Goal: Information Seeking & Learning: Learn about a topic

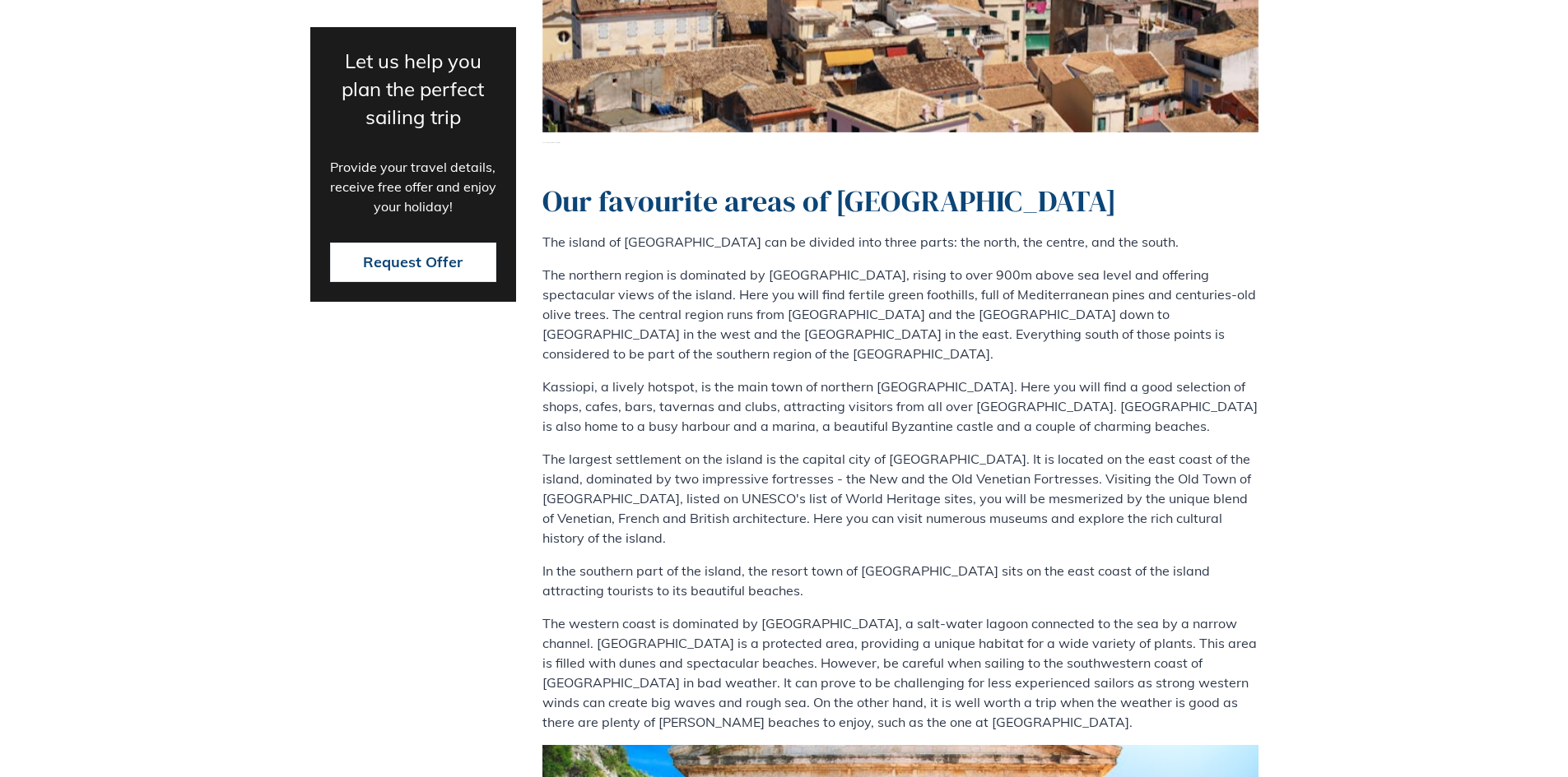
scroll to position [2304, 0]
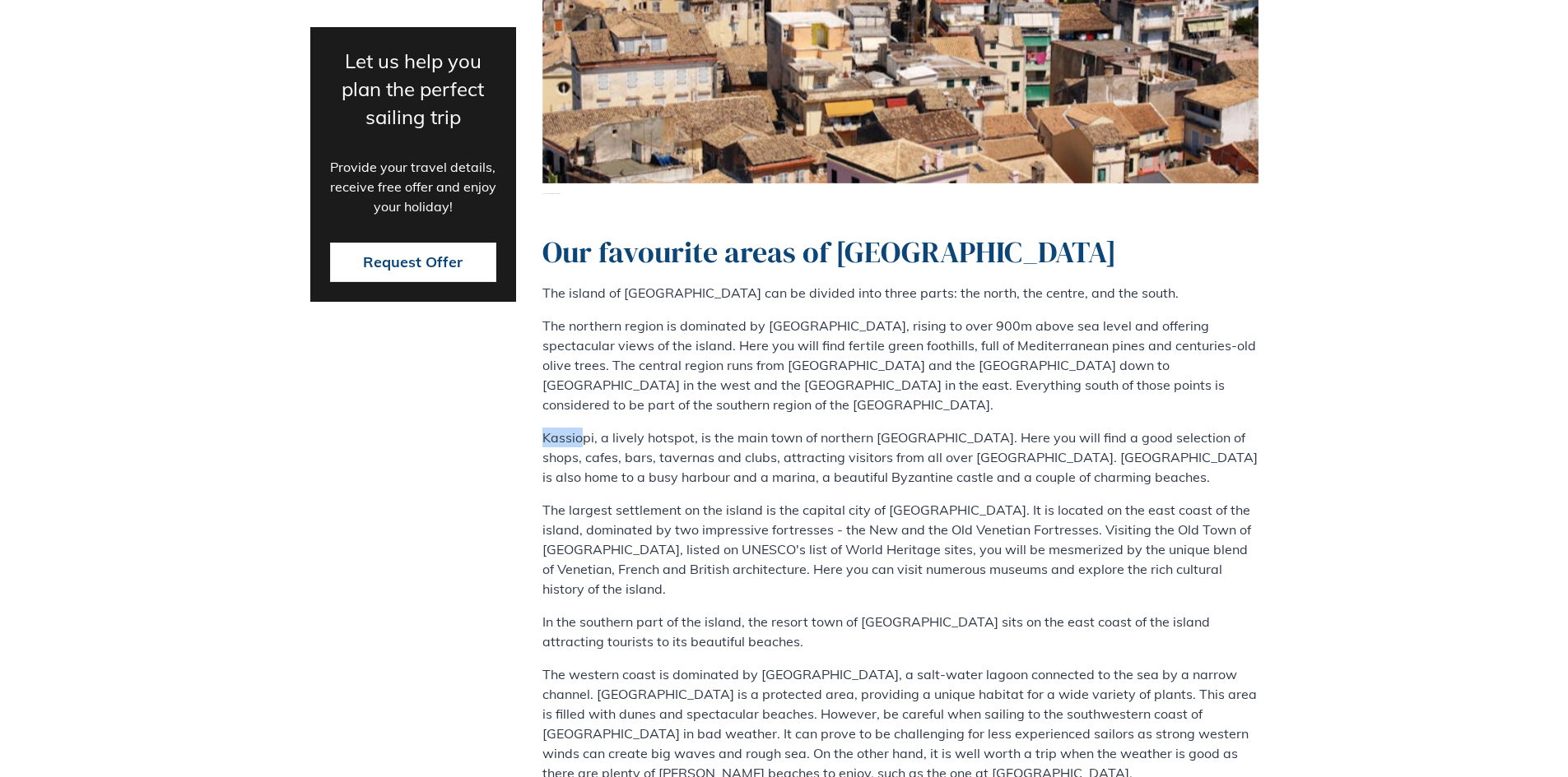
drag, startPoint x: 544, startPoint y: 401, endPoint x: 579, endPoint y: 403, distance: 35.1
click at [579, 428] on p "Kassiopi, a lively hotspot, is the main town of northern [GEOGRAPHIC_DATA]. Her…" at bounding box center [901, 457] width 716 height 59
drag, startPoint x: 593, startPoint y: 400, endPoint x: 544, endPoint y: 391, distance: 49.8
click at [544, 428] on p "Kassiopi, a lively hotspot, is the main town of northern [GEOGRAPHIC_DATA]. Her…" at bounding box center [901, 457] width 716 height 59
copy p "Kassiopi"
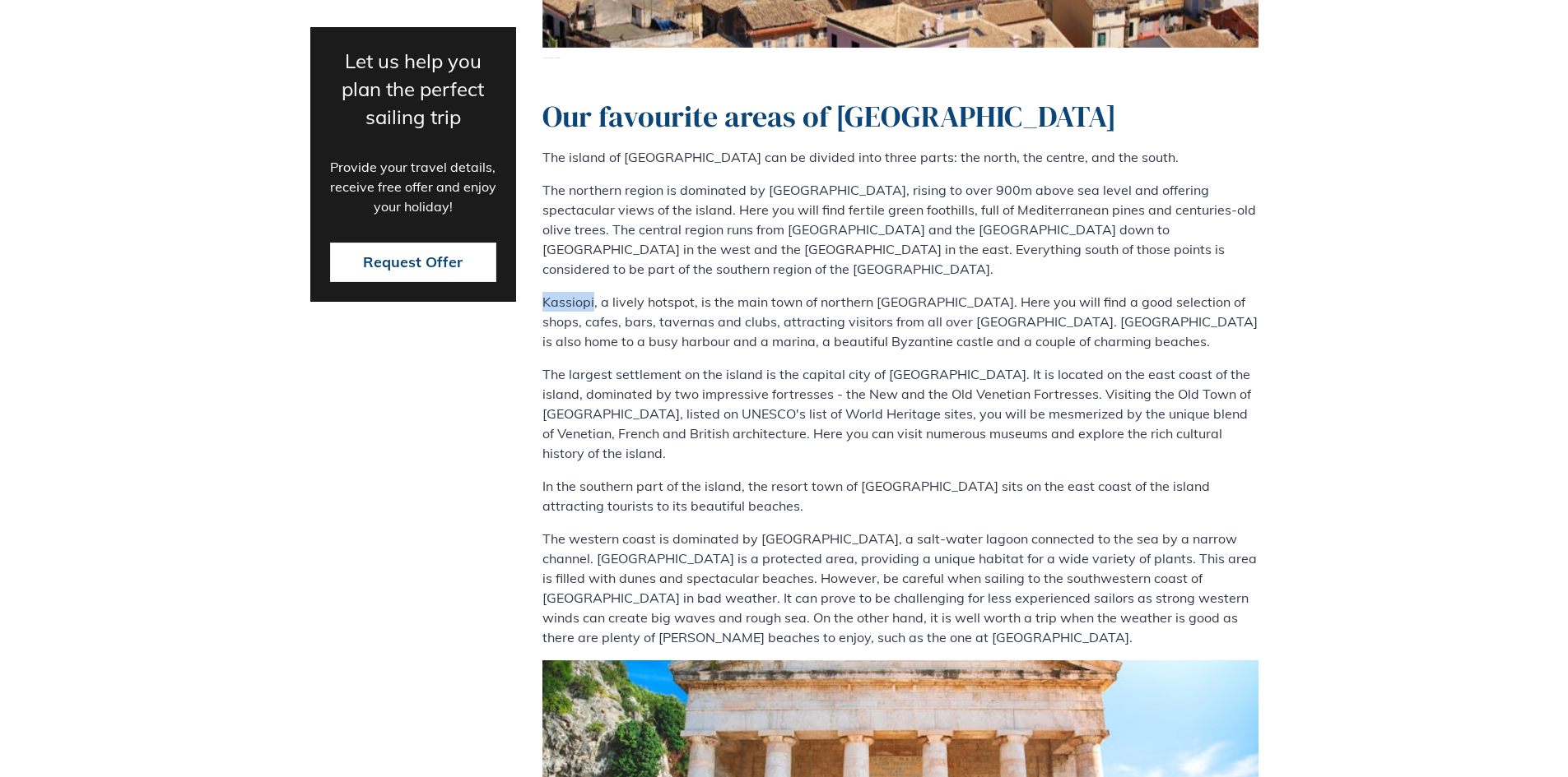
scroll to position [2468, 0]
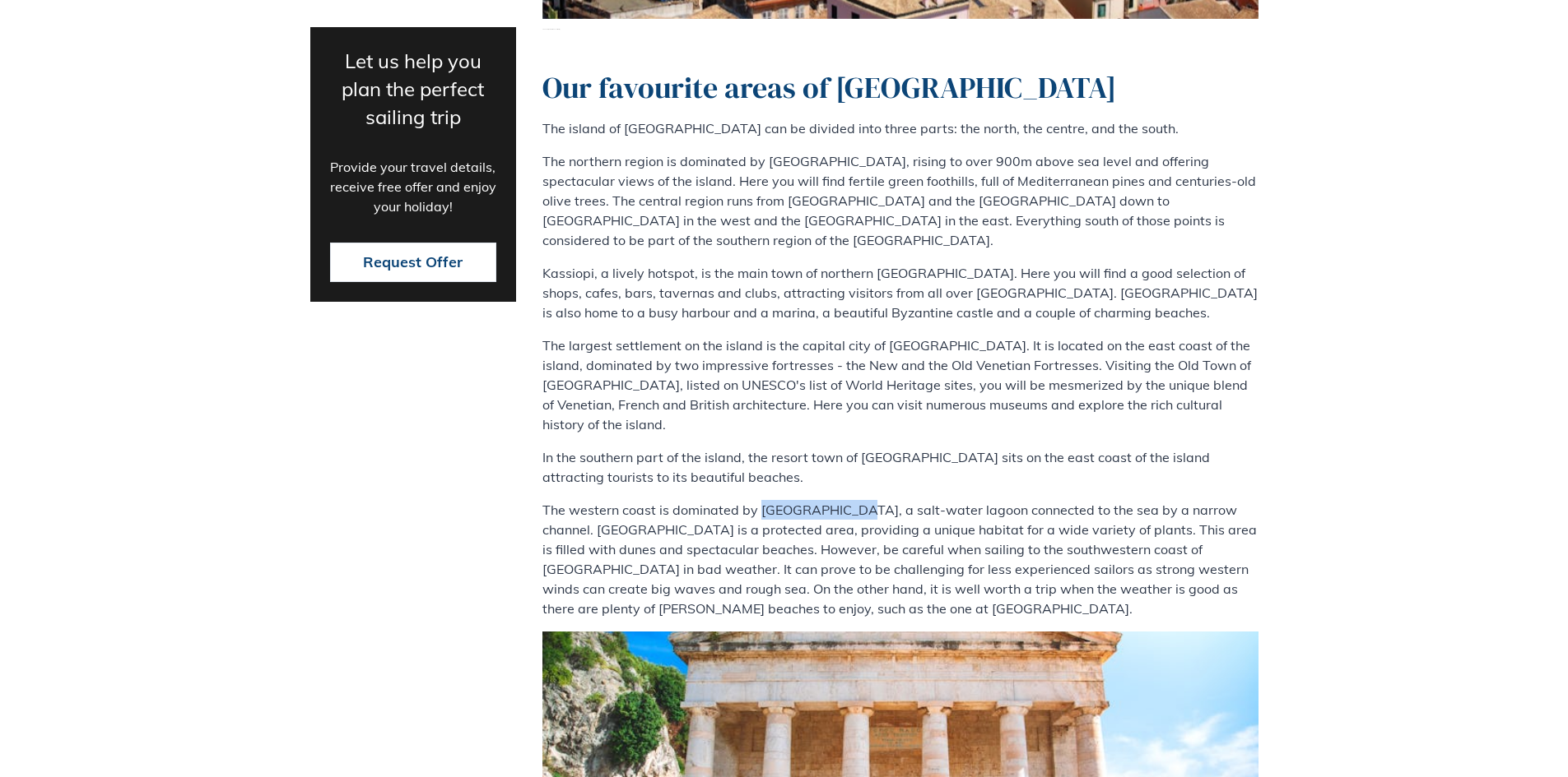
drag, startPoint x: 757, startPoint y: 451, endPoint x: 846, endPoint y: 458, distance: 89.3
click at [846, 500] on p "The western coast is dominated by [GEOGRAPHIC_DATA], a salt-water lagoon connec…" at bounding box center [901, 559] width 716 height 119
copy p "[GEOGRAPHIC_DATA]"
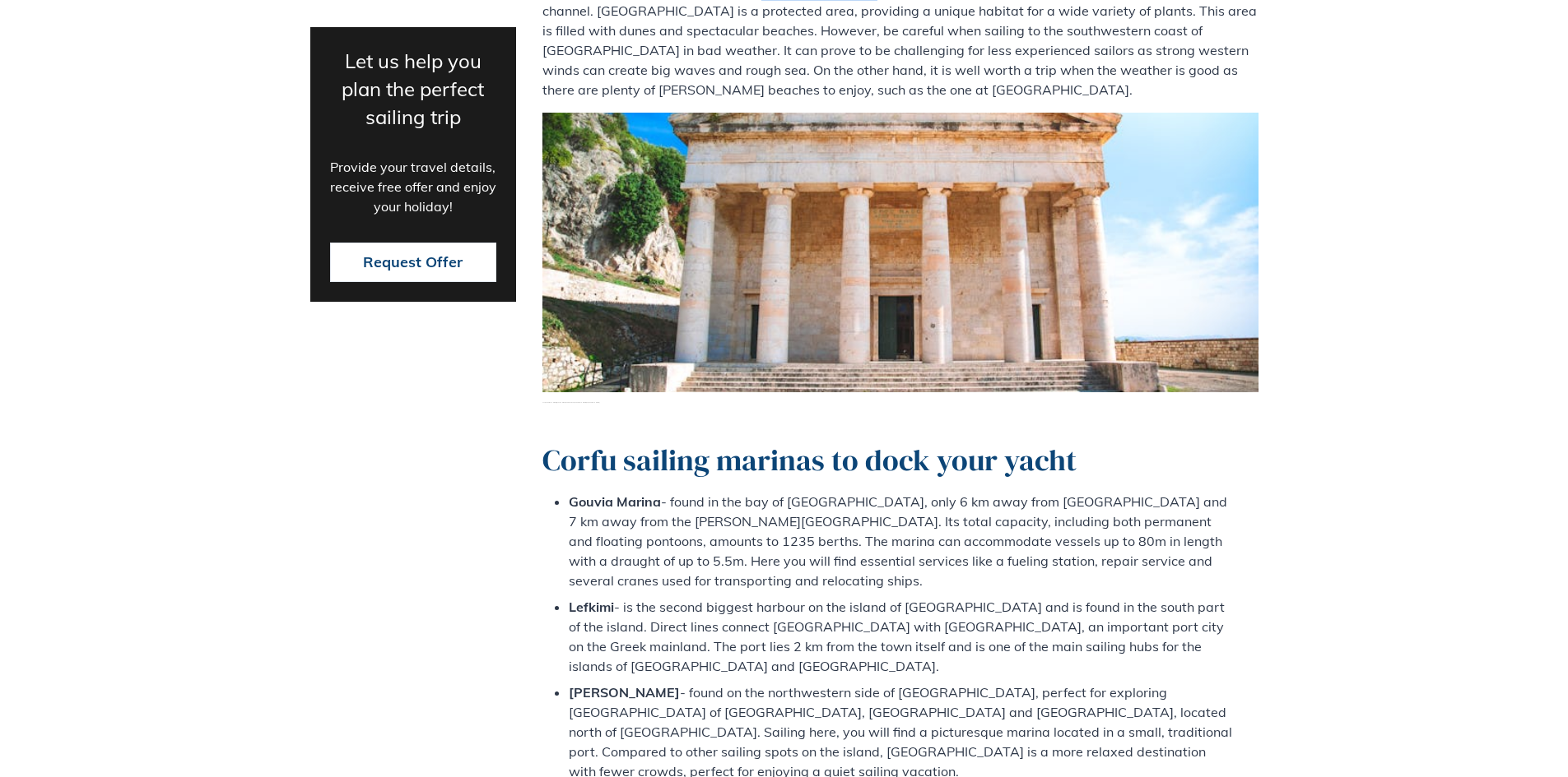
scroll to position [3044, 0]
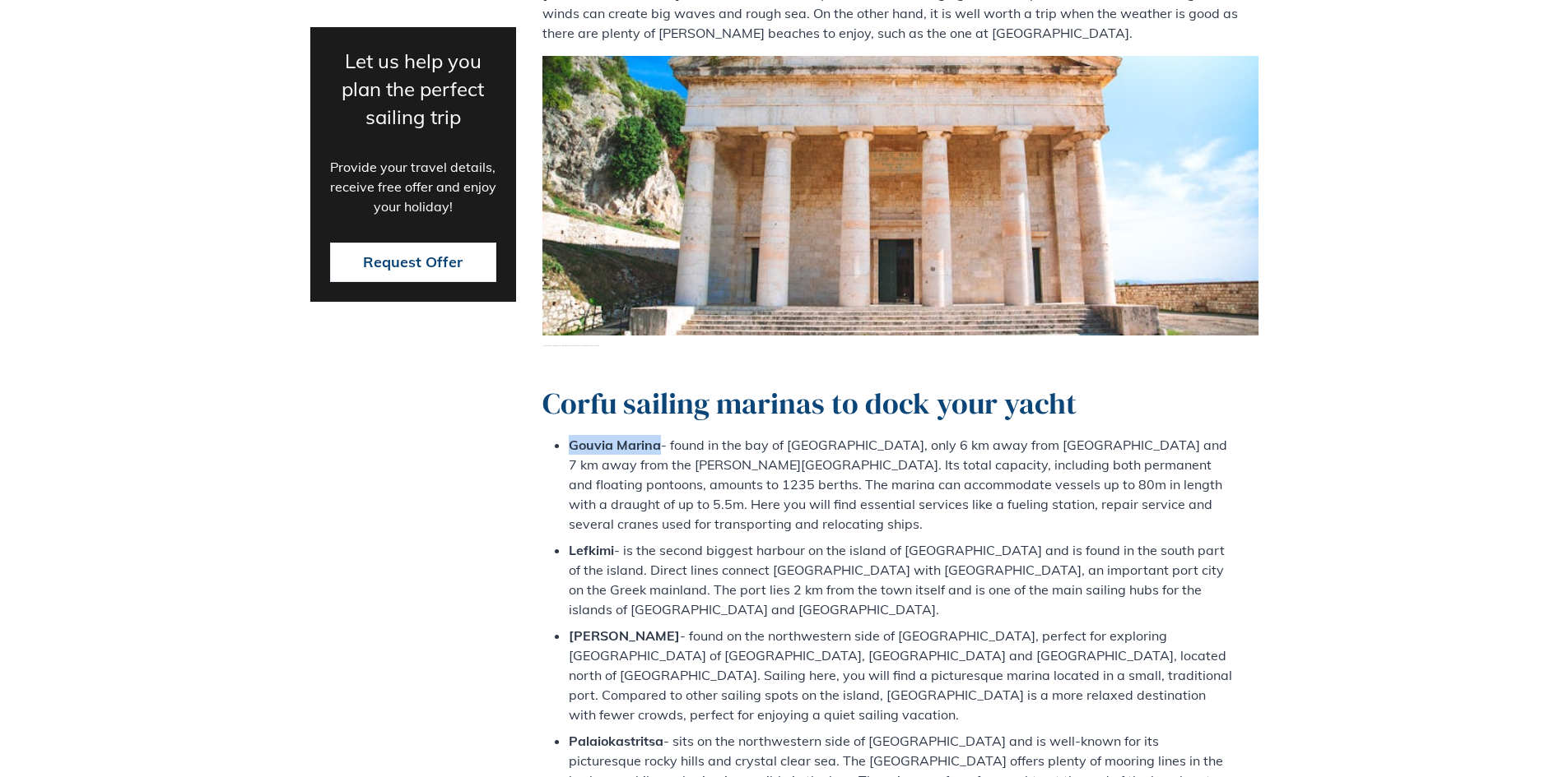
drag, startPoint x: 569, startPoint y: 388, endPoint x: 658, endPoint y: 387, distance: 89.0
click at [658, 437] on strong "Gouvia Marina" at bounding box center [615, 445] width 92 height 16
copy strong "Gouvia Marina"
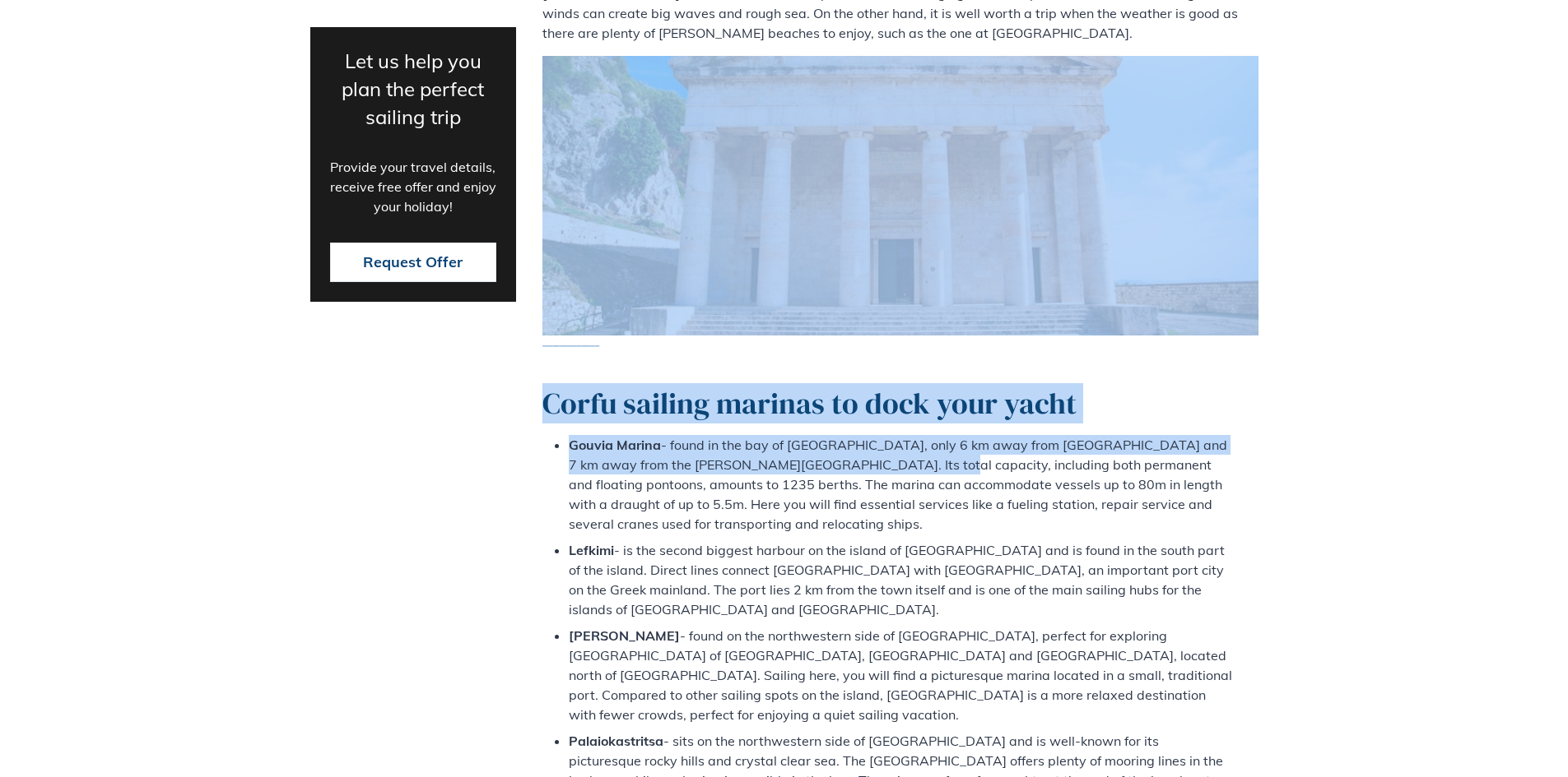
drag, startPoint x: 889, startPoint y: 407, endPoint x: 877, endPoint y: 276, distance: 131.5
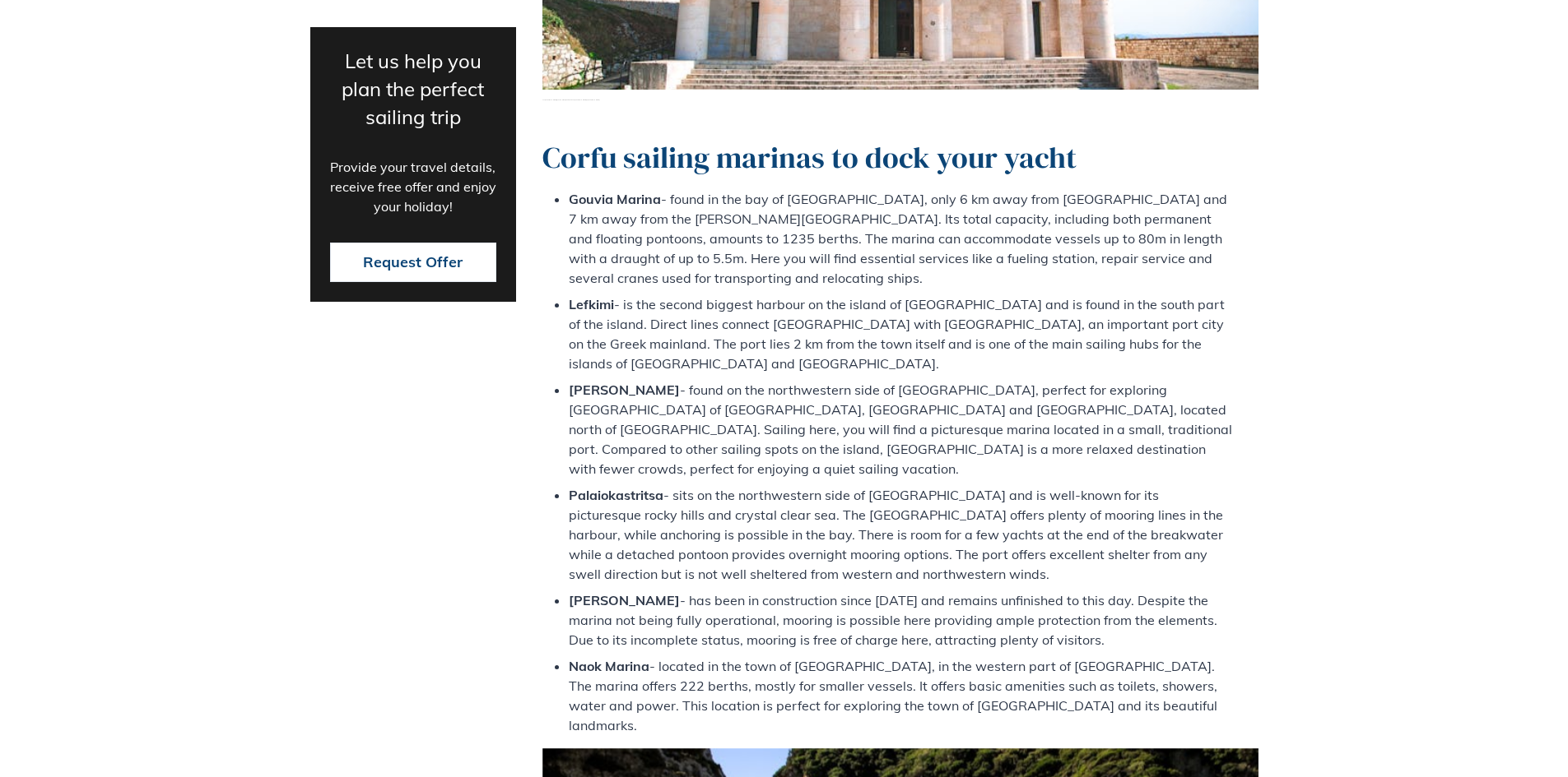
scroll to position [3291, 0]
drag, startPoint x: 571, startPoint y: 309, endPoint x: 600, endPoint y: 309, distance: 29.0
click at [600, 380] on strong "[PERSON_NAME]" at bounding box center [625, 388] width 111 height 16
drag, startPoint x: 662, startPoint y: 310, endPoint x: 532, endPoint y: 302, distance: 130.2
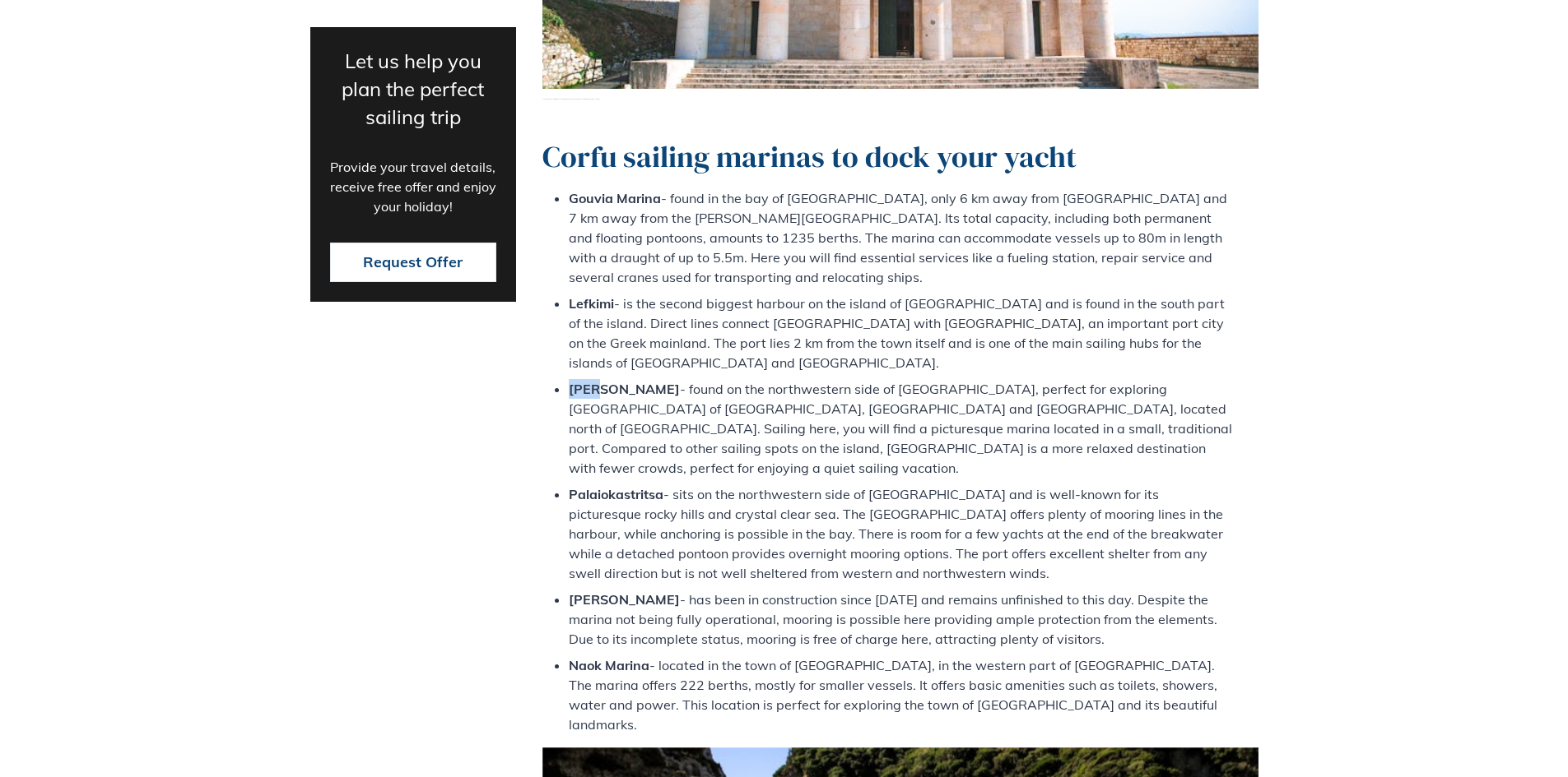
copy strong "[PERSON_NAME]"
drag, startPoint x: 566, startPoint y: 501, endPoint x: 668, endPoint y: 497, distance: 102.1
click at [668, 497] on ul "[GEOGRAPHIC_DATA] - found in the bay of [GEOGRAPHIC_DATA], only 6 km away from …" at bounding box center [901, 461] width 716 height 546
copy strong "[PERSON_NAME]"
drag, startPoint x: 647, startPoint y: 569, endPoint x: 552, endPoint y: 567, distance: 95.0
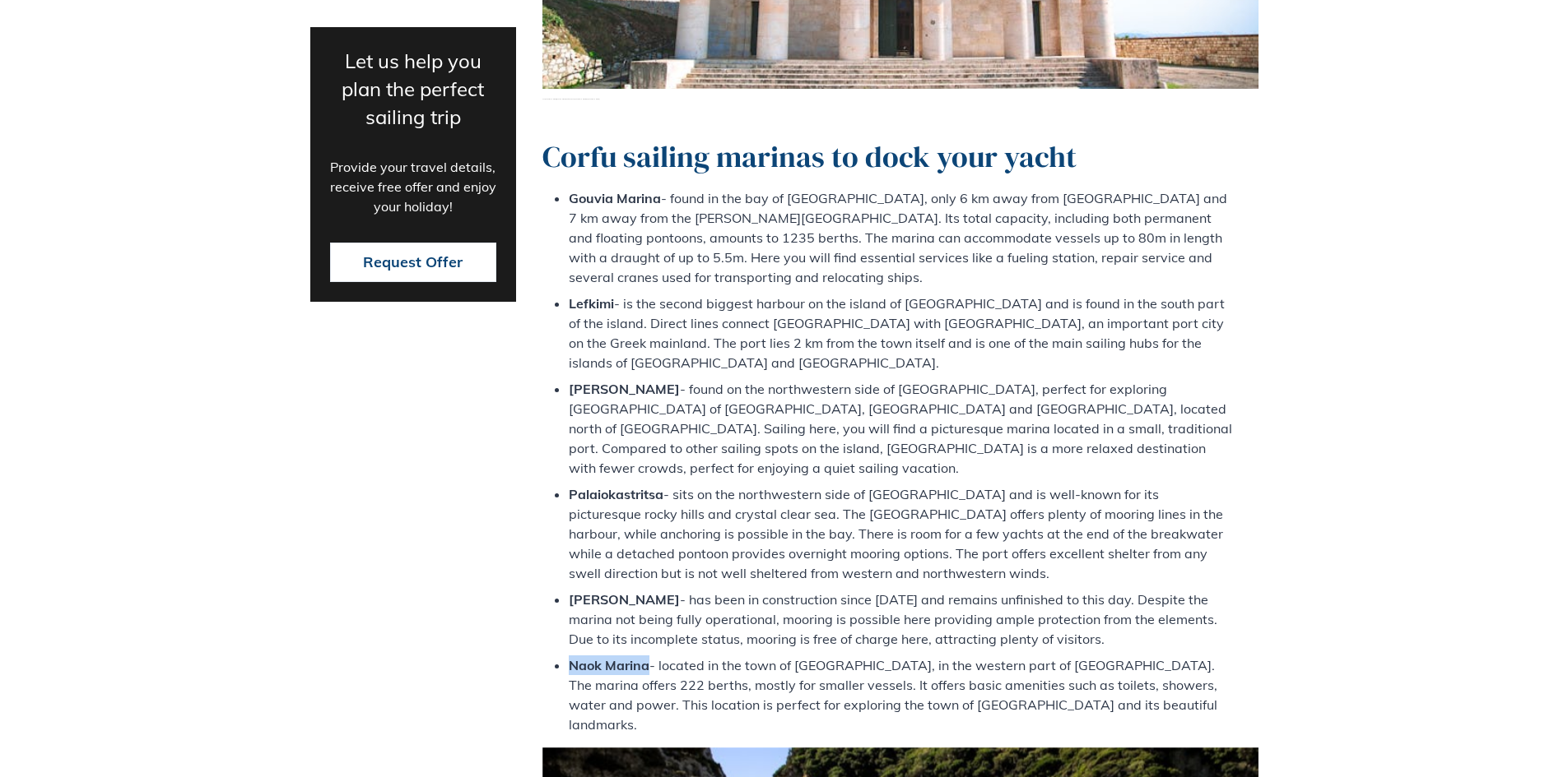
click at [552, 567] on ul "[GEOGRAPHIC_DATA] - found in the bay of [GEOGRAPHIC_DATA], only 6 km away from …" at bounding box center [901, 461] width 716 height 546
copy strong "Naok Marina"
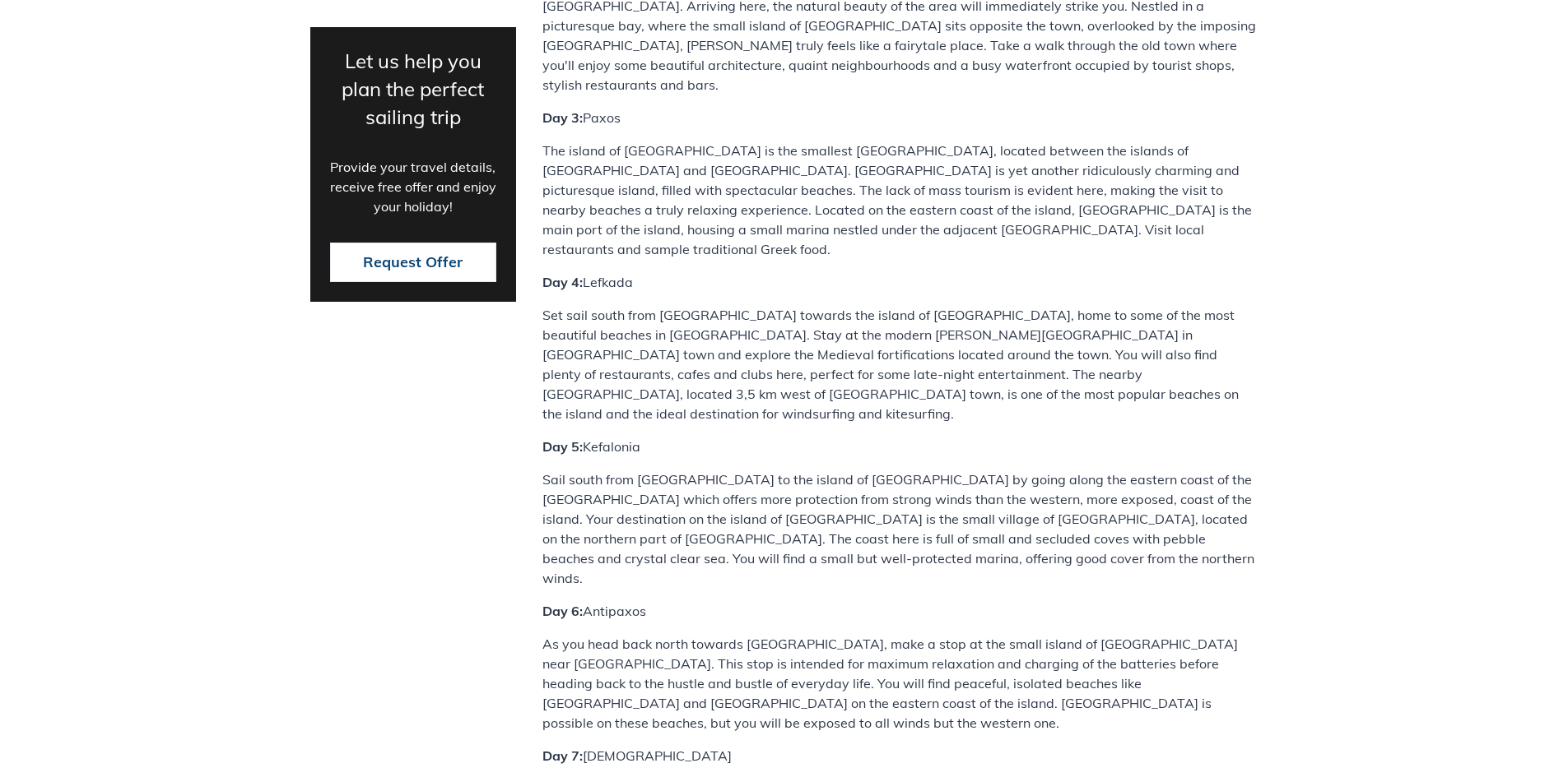
scroll to position [8182, 0]
